Goal: Task Accomplishment & Management: Use online tool/utility

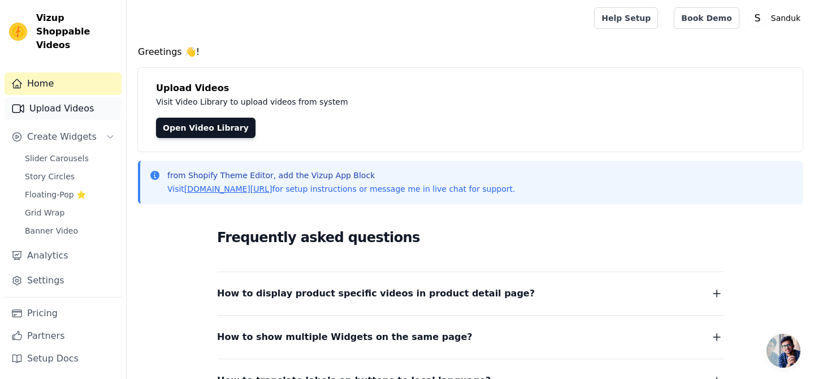
click at [79, 100] on link "Upload Videos" at bounding box center [63, 108] width 117 height 23
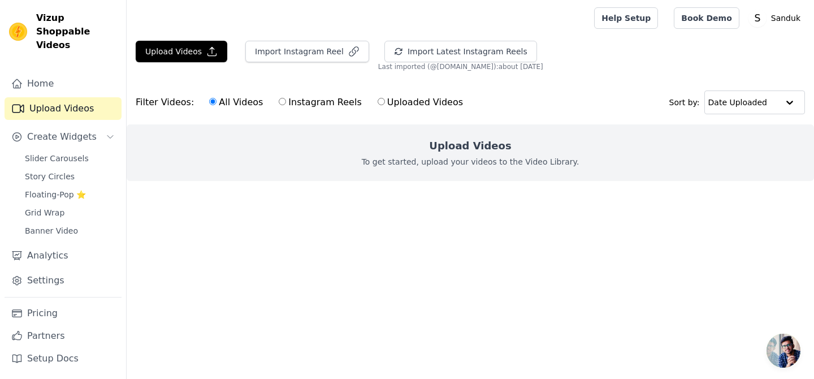
click at [296, 106] on label "Instagram Reels" at bounding box center [320, 102] width 84 height 15
click at [286, 105] on input "Instagram Reels" at bounding box center [282, 101] width 7 height 7
radio input "true"
click at [236, 105] on label "All Videos" at bounding box center [236, 102] width 55 height 15
click at [216, 105] on input "All Videos" at bounding box center [212, 101] width 7 height 7
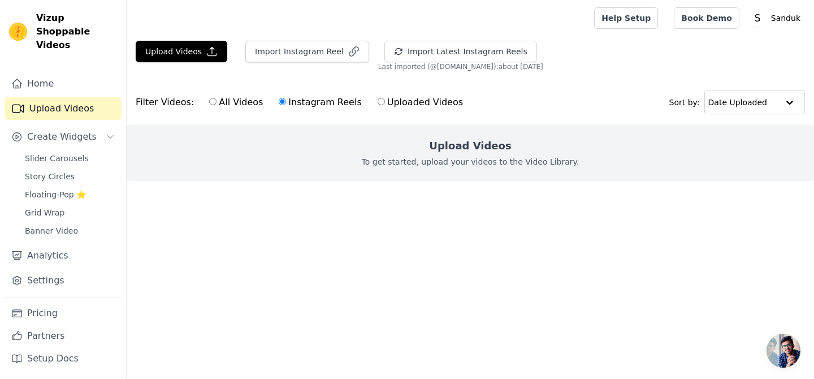
radio input "true"
click at [301, 103] on label "Instagram Reels" at bounding box center [320, 102] width 84 height 15
click at [286, 103] on input "Instagram Reels" at bounding box center [282, 101] width 7 height 7
radio input "true"
click at [409, 105] on label "Uploaded Videos" at bounding box center [420, 102] width 86 height 15
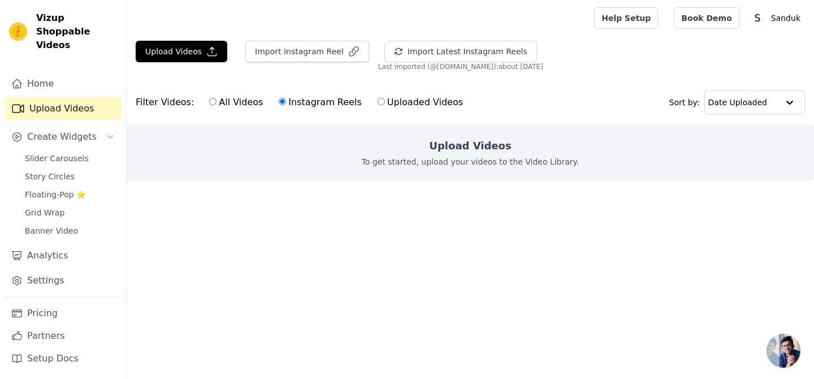
click at [385, 105] on input "Uploaded Videos" at bounding box center [380, 101] width 7 height 7
radio input "true"
click at [254, 104] on label "All Videos" at bounding box center [236, 102] width 55 height 15
click at [216, 104] on input "All Videos" at bounding box center [212, 101] width 7 height 7
radio input "true"
